Goal: Task Accomplishment & Management: Use online tool/utility

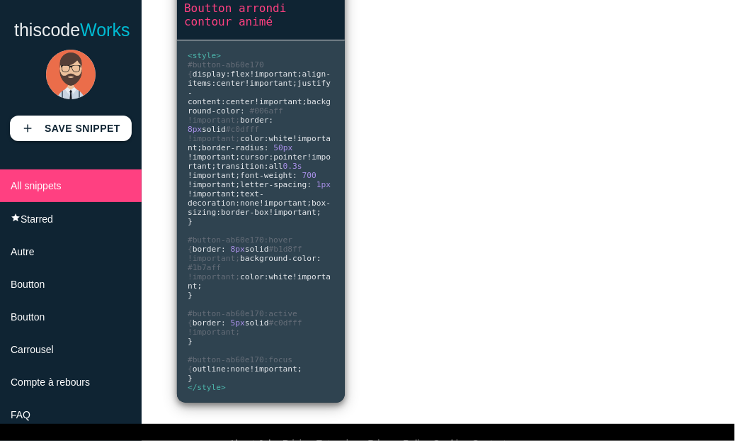
scroll to position [628, 0]
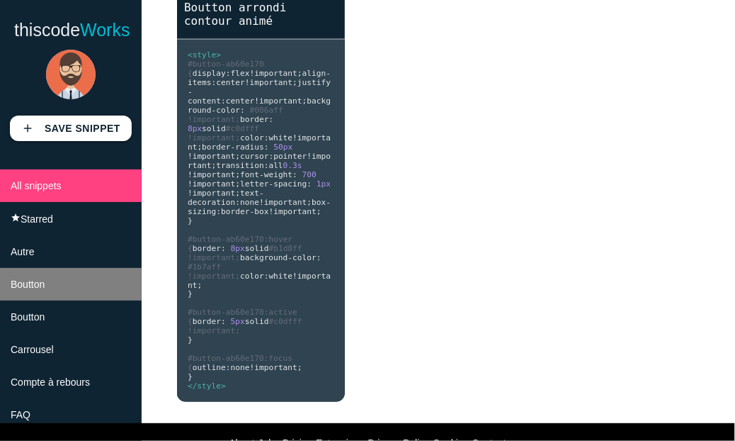
click at [33, 298] on li "Boutton" at bounding box center [71, 284] width 142 height 33
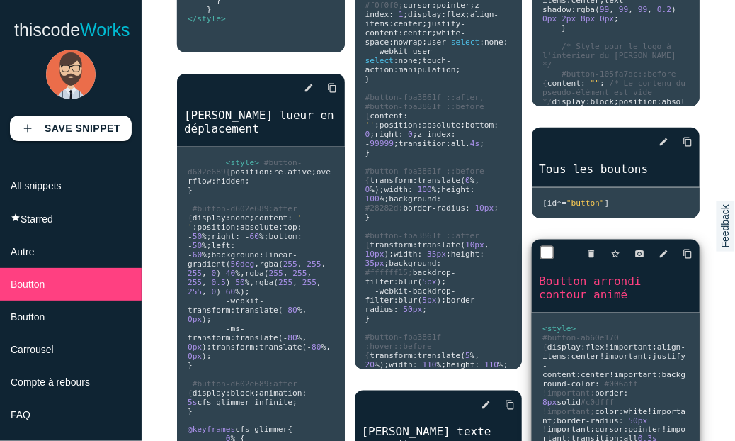
scroll to position [492, 0]
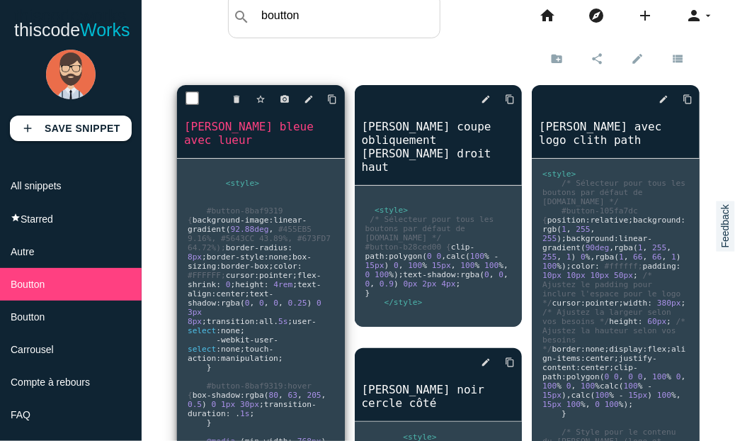
scroll to position [0, 0]
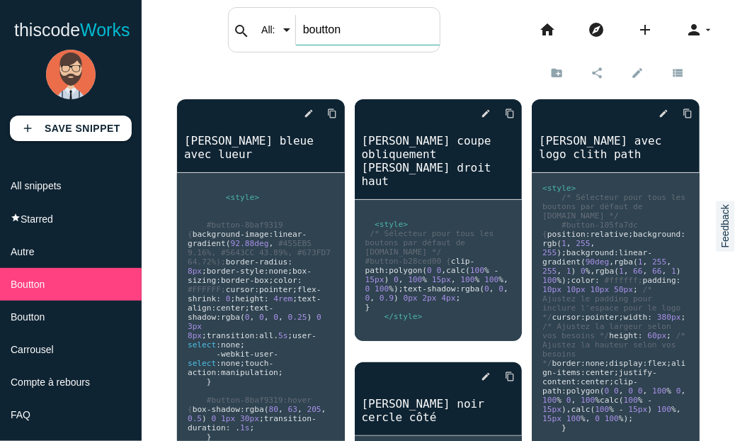
click at [302, 29] on input "boutton" at bounding box center [368, 30] width 144 height 30
type input "b"
type input "d"
type input "[PERSON_NAME]"
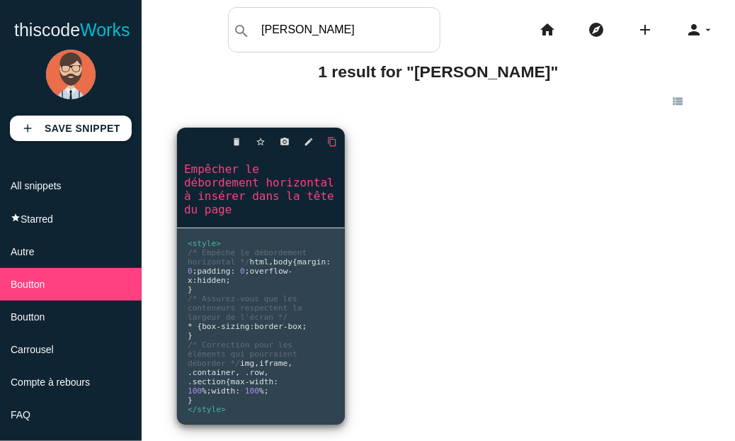
click at [328, 141] on icon "content_copy" at bounding box center [333, 142] width 10 height 26
